Goal: Transaction & Acquisition: Book appointment/travel/reservation

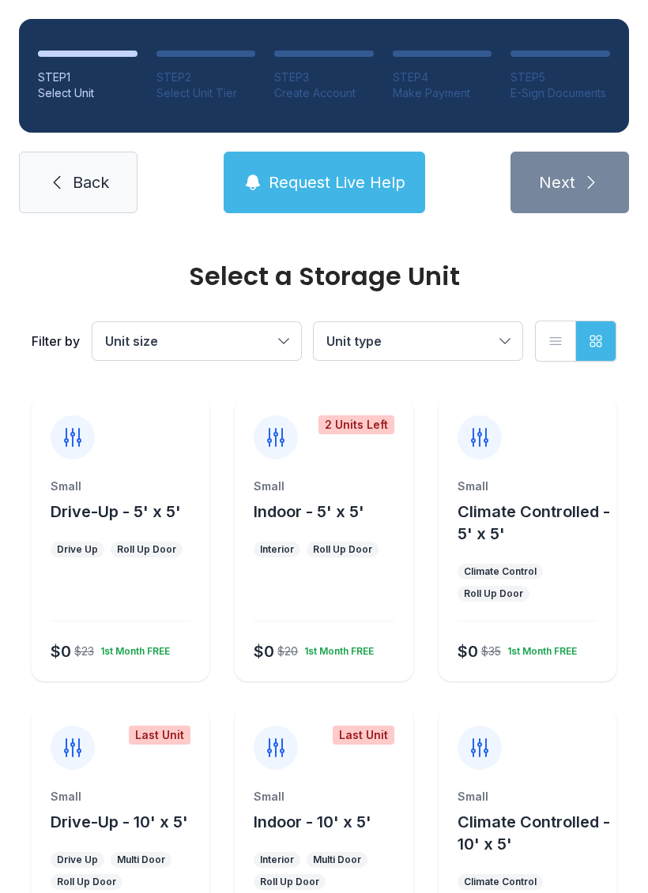
click at [502, 836] on span "Climate Controlled - 10' x 5'" at bounding box center [533, 833] width 152 height 41
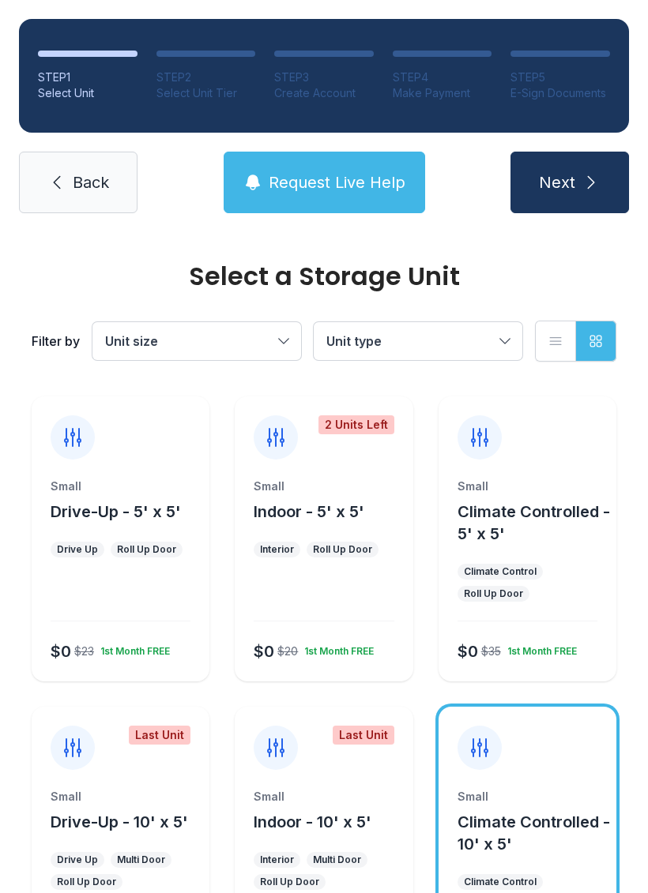
click at [588, 176] on icon "submit" at bounding box center [590, 182] width 19 height 19
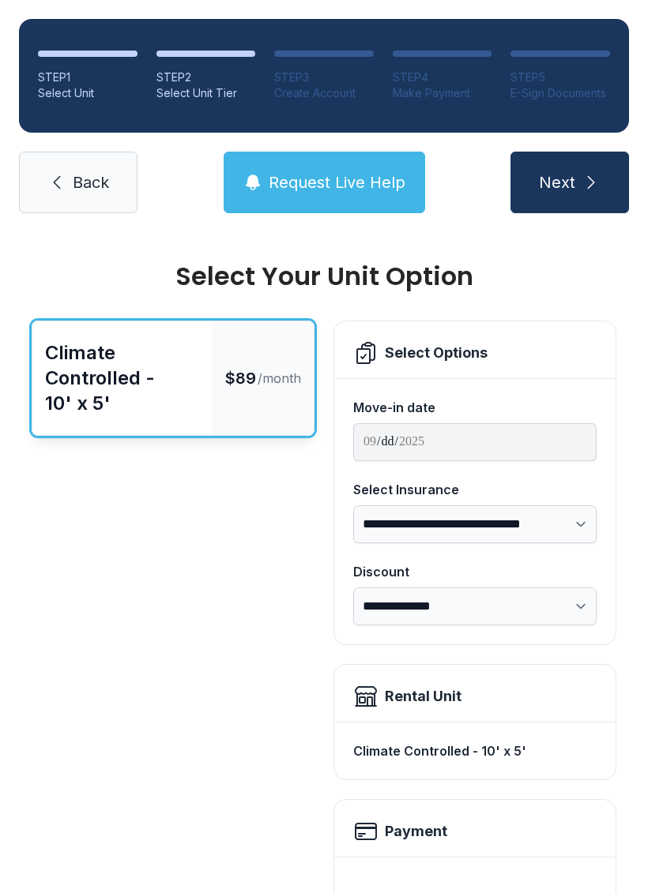
click at [590, 178] on icon "submit" at bounding box center [590, 182] width 19 height 19
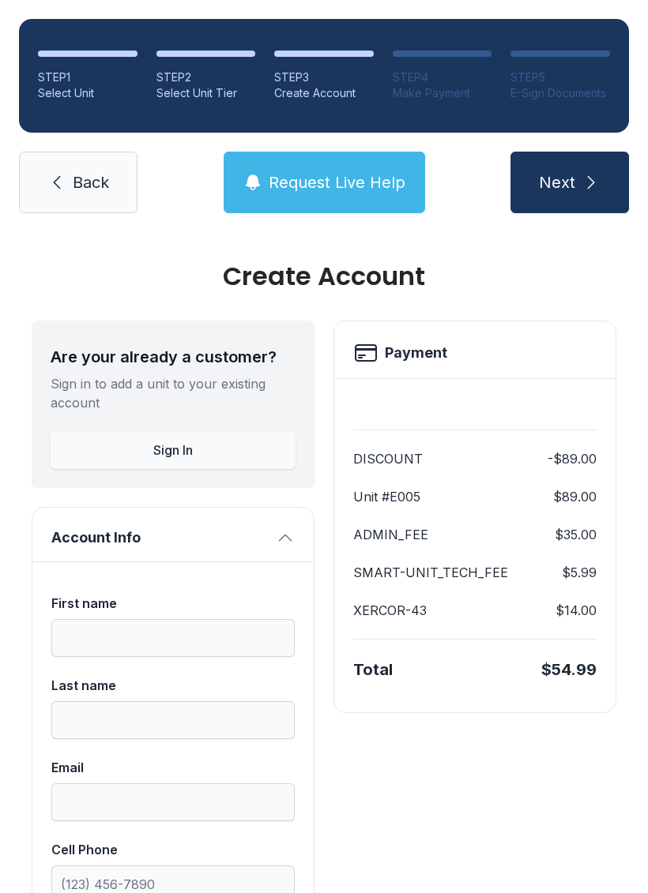
click at [598, 182] on icon "submit" at bounding box center [590, 182] width 19 height 19
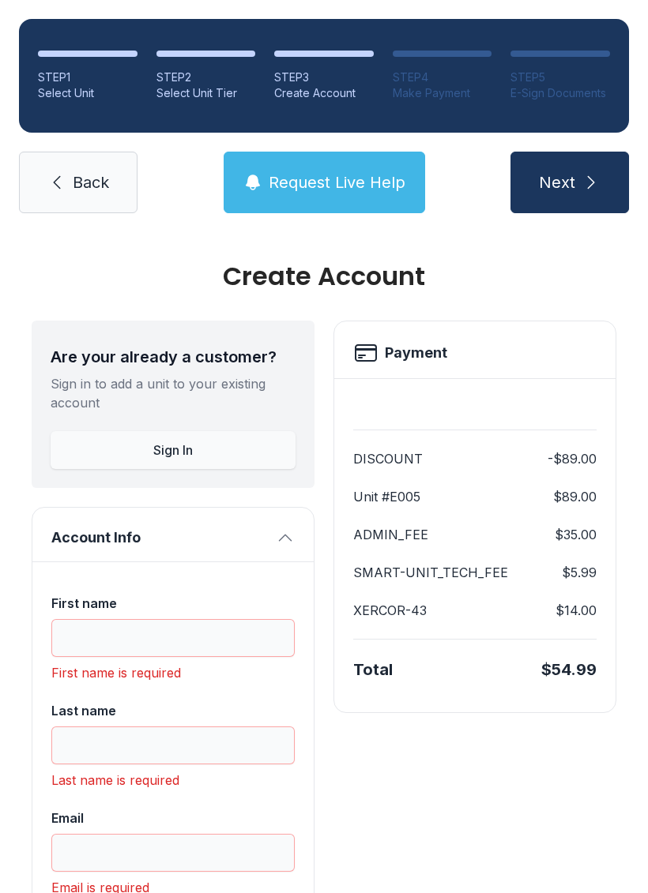
click at [62, 152] on link "Back" at bounding box center [78, 183] width 118 height 62
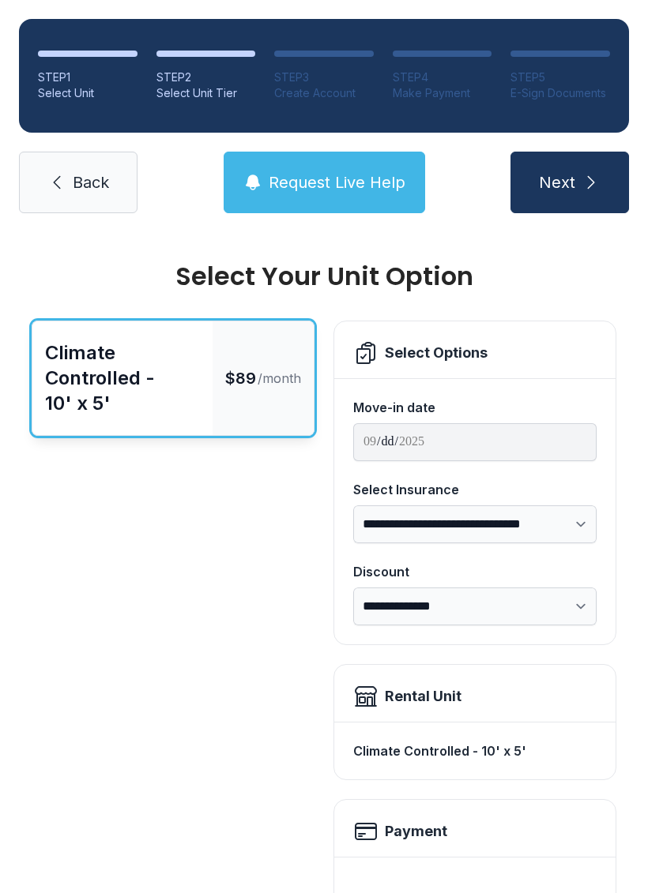
click at [73, 175] on span "Back" at bounding box center [91, 182] width 36 height 22
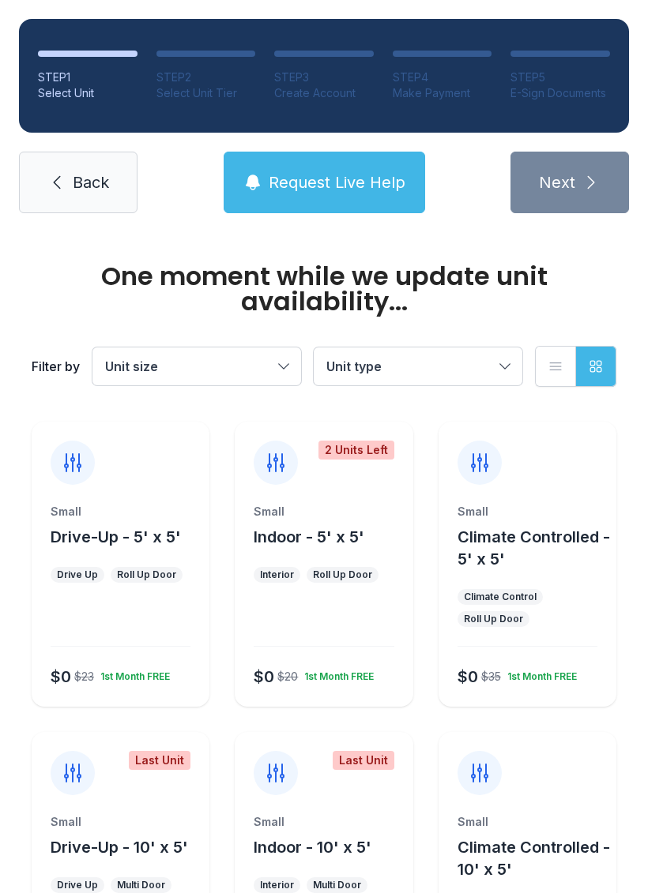
click at [61, 177] on icon at bounding box center [56, 182] width 19 height 19
